Goal: Task Accomplishment & Management: Complete application form

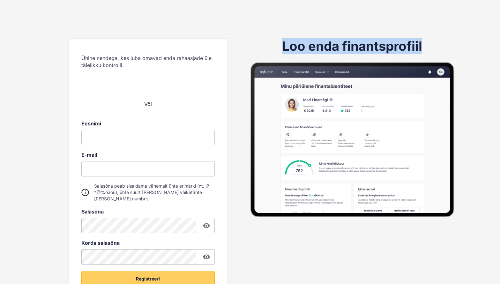
drag, startPoint x: 281, startPoint y: 43, endPoint x: 438, endPoint y: 42, distance: 157.5
click at [438, 42] on div "Loo enda finantsprofiil" at bounding box center [352, 127] width 204 height 179
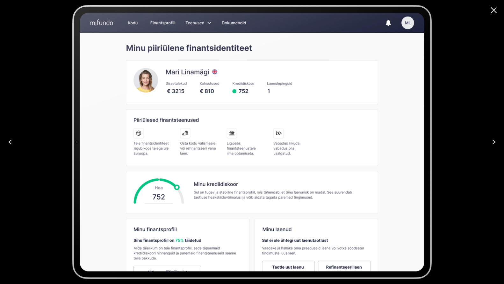
click at [493, 141] on icon "Next" at bounding box center [494, 142] width 10 height 10
click at [496, 8] on icon "Close" at bounding box center [494, 10] width 6 height 6
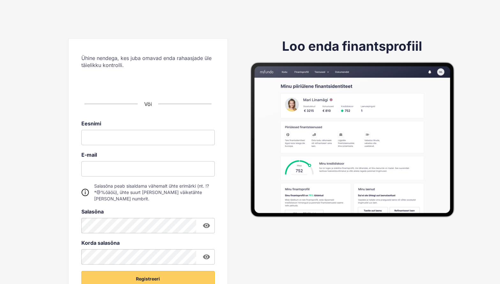
click at [431, 129] on img at bounding box center [352, 139] width 204 height 155
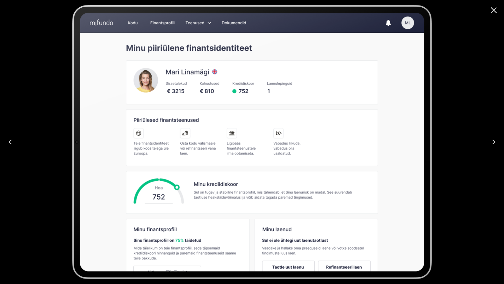
click at [492, 10] on icon "Close" at bounding box center [494, 10] width 10 height 10
